Goal: Information Seeking & Learning: Learn about a topic

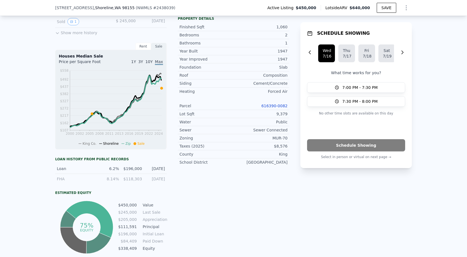
scroll to position [69, 0]
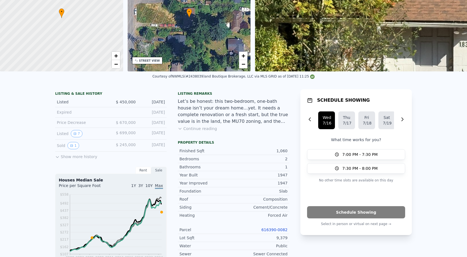
checkbox input "true"
type input "$ 670,000"
type input "$ 136,445"
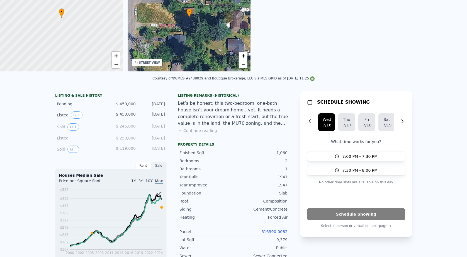
scroll to position [0, 0]
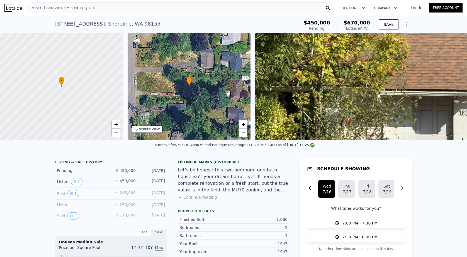
click at [100, 8] on div "Search an address or region" at bounding box center [180, 7] width 307 height 11
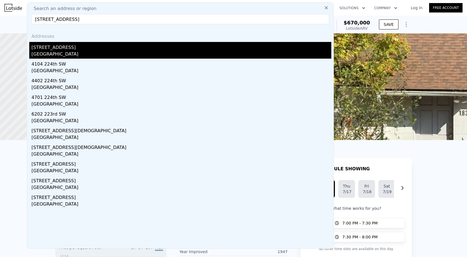
type input "[STREET_ADDRESS]"
click at [78, 51] on div "[GEOGRAPHIC_DATA]" at bounding box center [181, 55] width 300 height 8
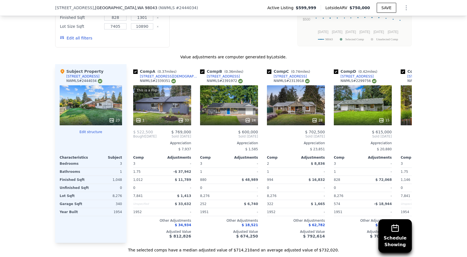
scroll to position [620, 0]
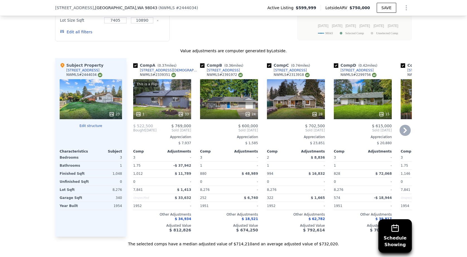
click at [147, 99] on div "This is a Flip 1 33" at bounding box center [162, 99] width 58 height 40
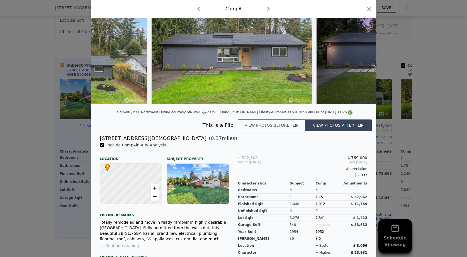
scroll to position [96, 0]
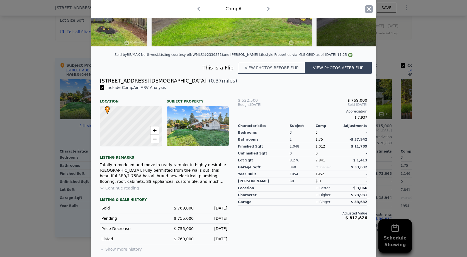
click at [370, 9] on icon "button" at bounding box center [369, 9] width 8 height 8
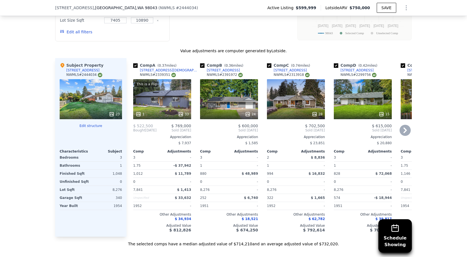
click at [404, 128] on icon at bounding box center [404, 131] width 3 height 6
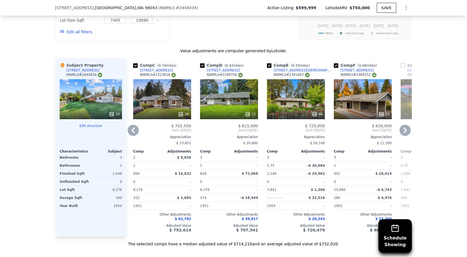
click at [404, 128] on icon at bounding box center [404, 131] width 3 height 6
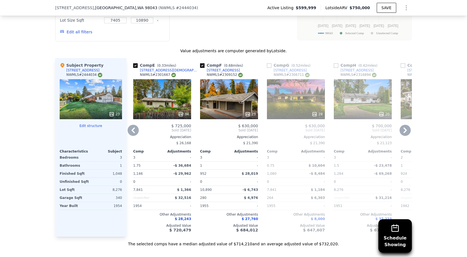
click at [404, 128] on icon at bounding box center [404, 131] width 3 height 6
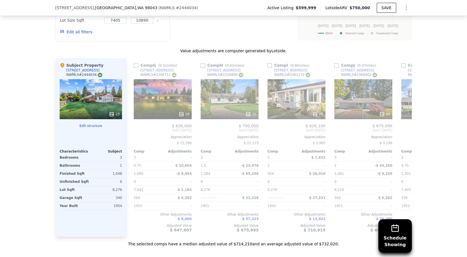
scroll to position [0, 401]
click at [404, 128] on span "Sold [DATE]" at bounding box center [429, 130] width 58 height 4
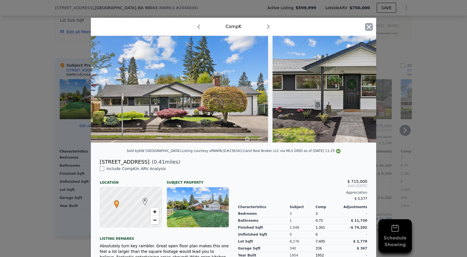
click at [368, 26] on icon "button" at bounding box center [369, 27] width 8 height 8
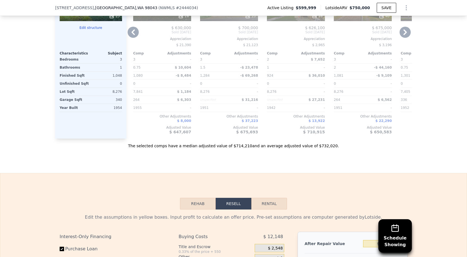
scroll to position [703, 0]
